Goal: Find specific page/section: Find specific page/section

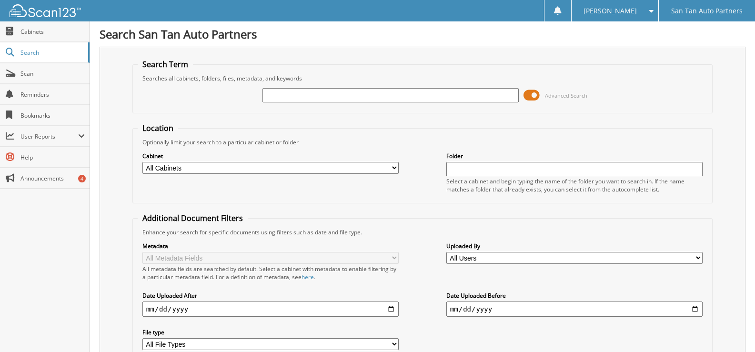
click at [292, 92] on input "text" at bounding box center [391, 95] width 256 height 14
type input "090325"
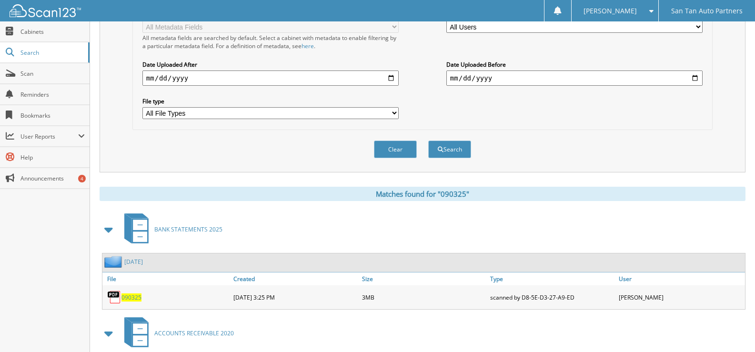
scroll to position [238, 0]
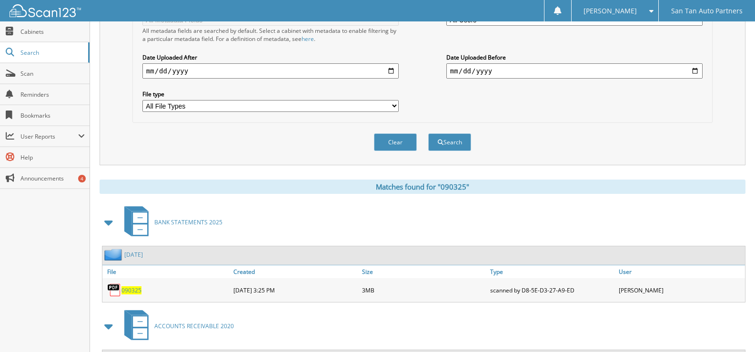
click at [133, 291] on span "090325" at bounding box center [131, 290] width 20 height 8
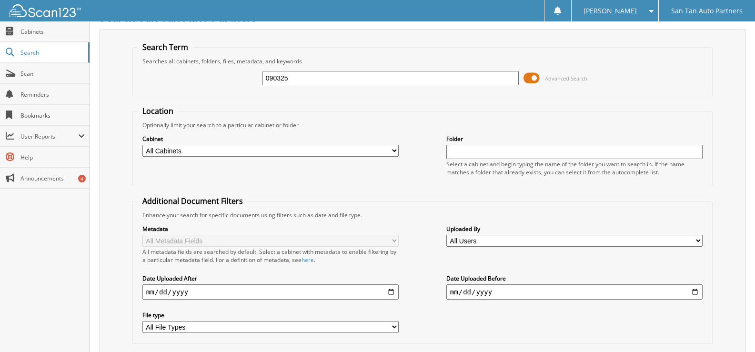
scroll to position [0, 0]
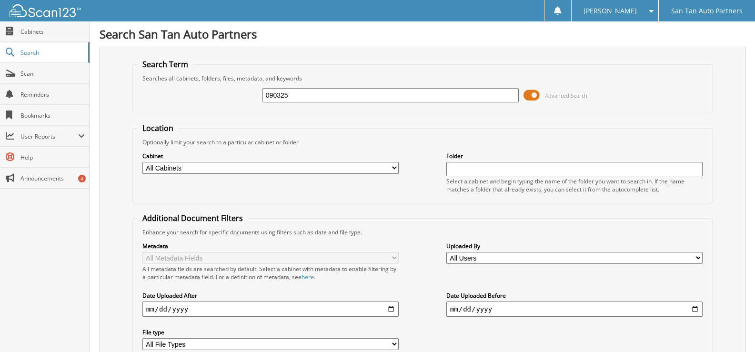
drag, startPoint x: 288, startPoint y: 93, endPoint x: 217, endPoint y: 96, distance: 70.6
click at [223, 95] on div "090325 Advanced Search" at bounding box center [423, 95] width 570 height 26
type input "090425"
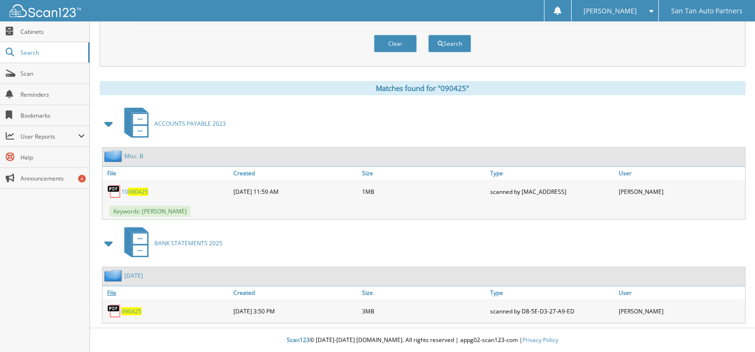
scroll to position [337, 0]
click at [133, 314] on span "090425" at bounding box center [131, 311] width 20 height 8
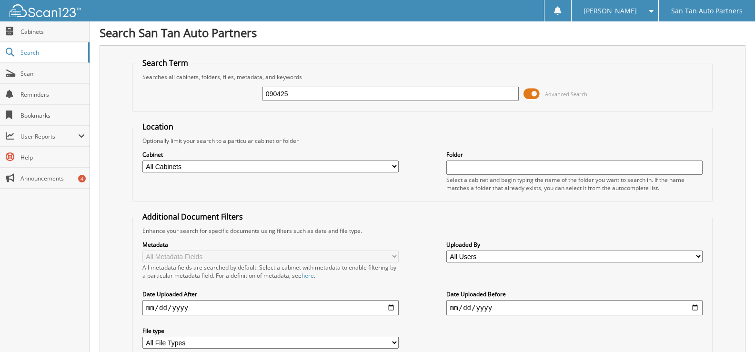
scroll to position [0, 0]
drag, startPoint x: 321, startPoint y: 97, endPoint x: 241, endPoint y: 98, distance: 80.5
click at [241, 98] on div "090425 Advanced Search" at bounding box center [423, 95] width 570 height 26
type input "090525"
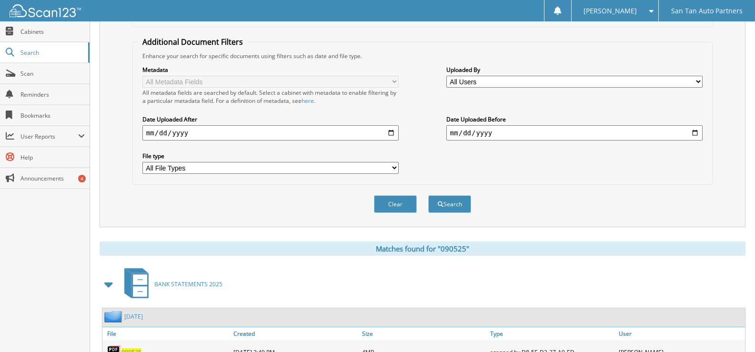
scroll to position [218, 0]
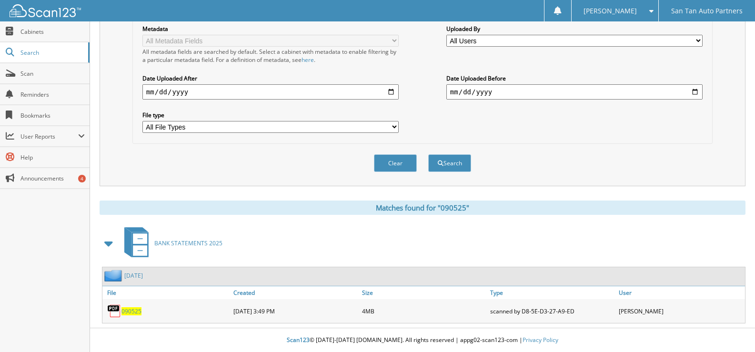
click at [127, 313] on span "090525" at bounding box center [131, 311] width 20 height 8
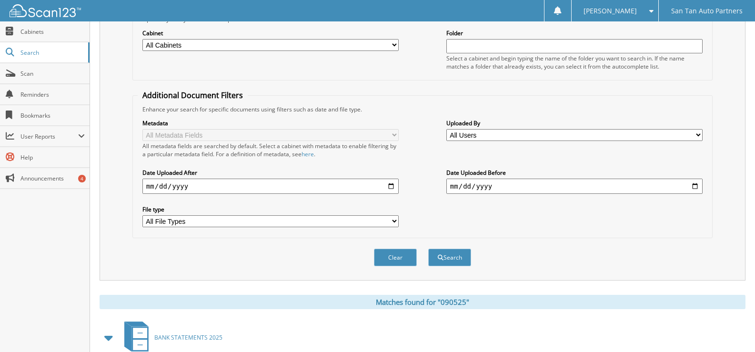
scroll to position [0, 0]
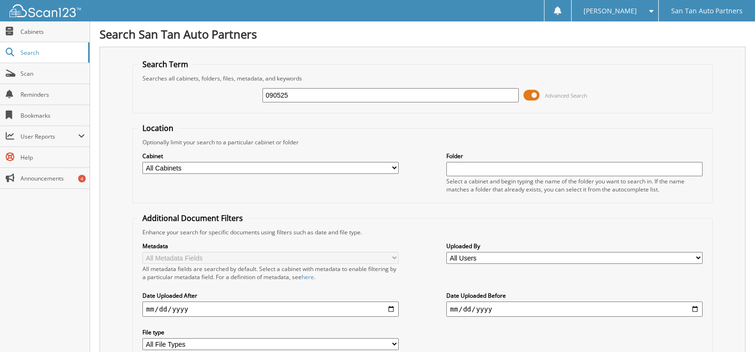
drag, startPoint x: 306, startPoint y: 97, endPoint x: 238, endPoint y: 100, distance: 67.7
click at [242, 98] on div "090525 Advanced Search" at bounding box center [423, 95] width 570 height 26
type input "090825"
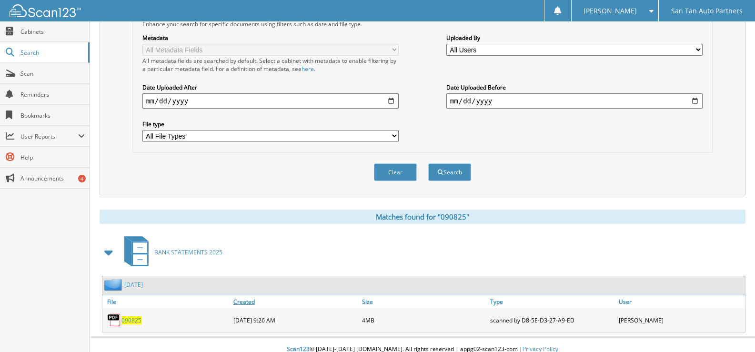
scroll to position [218, 0]
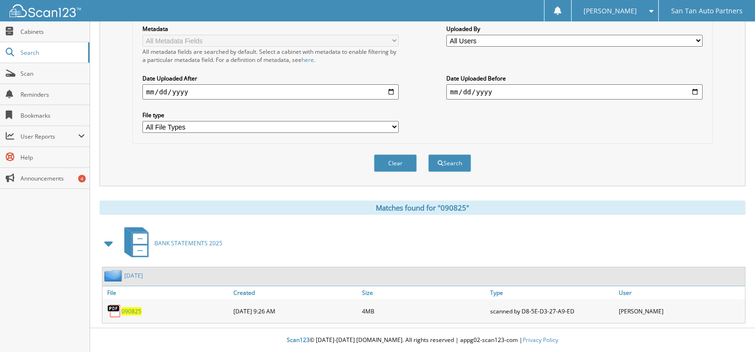
click at [125, 314] on span "090825" at bounding box center [131, 311] width 20 height 8
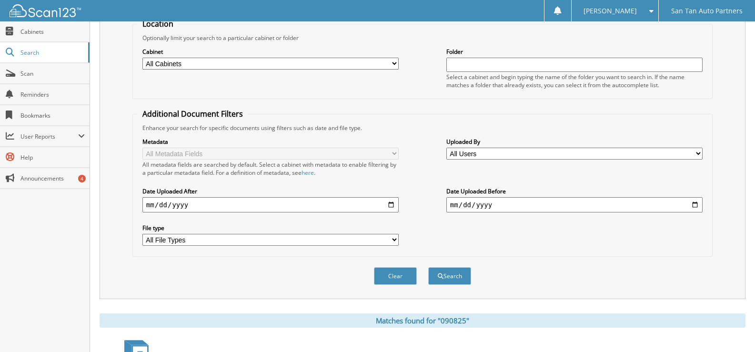
scroll to position [0, 0]
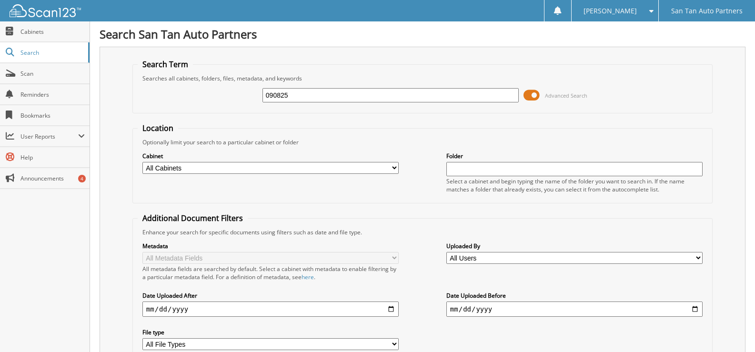
drag, startPoint x: 241, startPoint y: 105, endPoint x: 212, endPoint y: 105, distance: 29.5
click at [213, 105] on div "090825 Advanced Search" at bounding box center [423, 95] width 570 height 26
type input "090225"
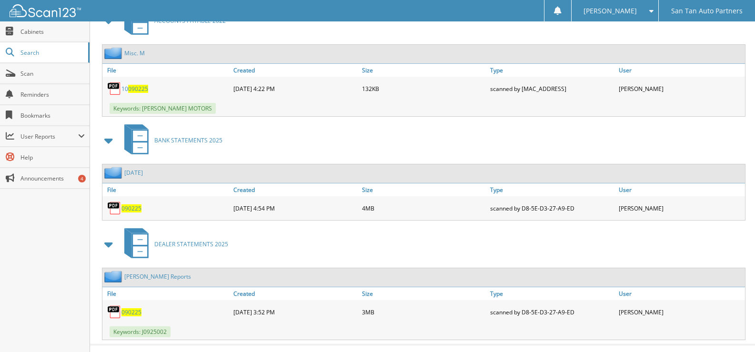
scroll to position [457, 0]
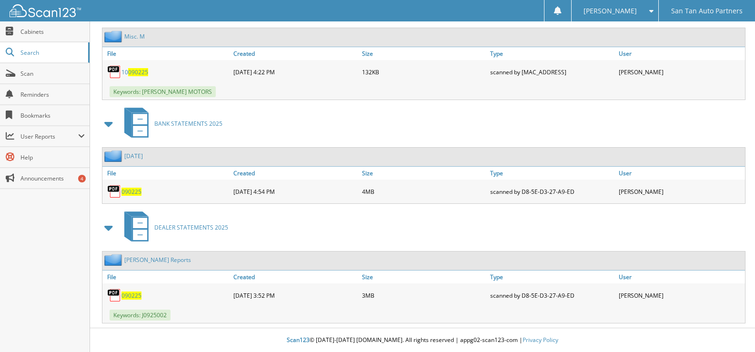
click at [136, 190] on span "090225" at bounding box center [131, 192] width 20 height 8
